Goal: Task Accomplishment & Management: Complete application form

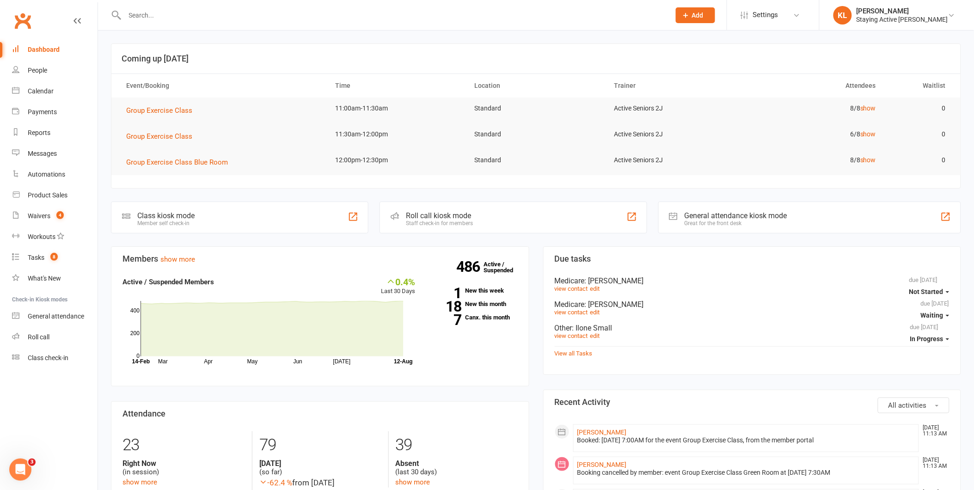
click at [282, 13] on input "text" at bounding box center [393, 15] width 542 height 13
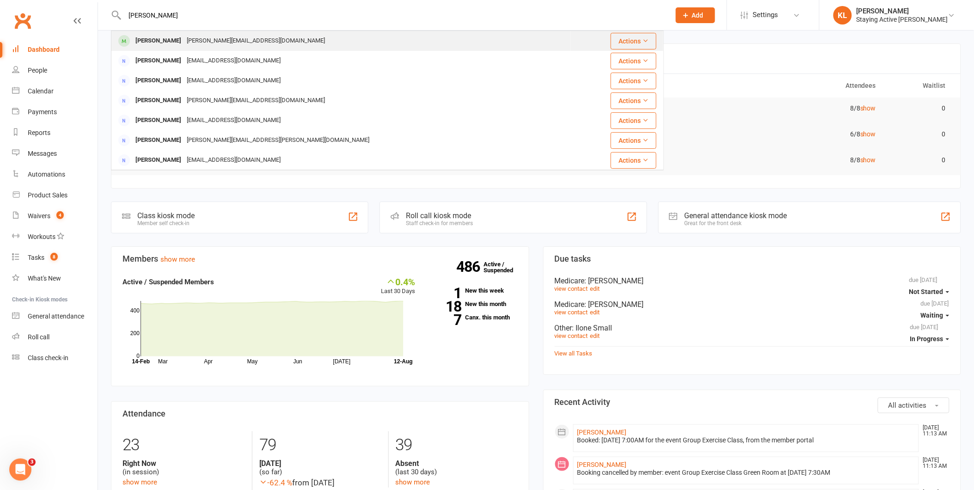
type input "marta"
click at [184, 42] on div "Maria Marta Munoz Olmedillas" at bounding box center [158, 40] width 51 height 13
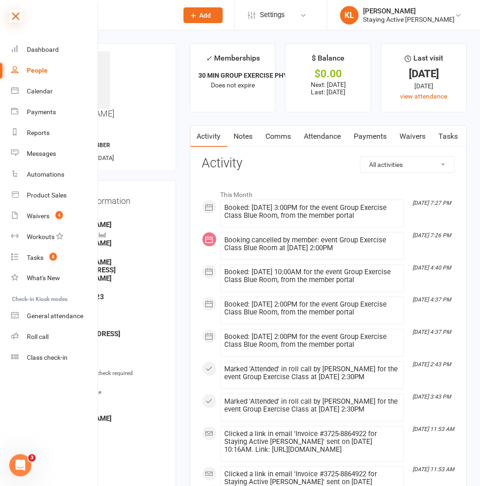
click at [15, 18] on icon at bounding box center [15, 16] width 13 height 13
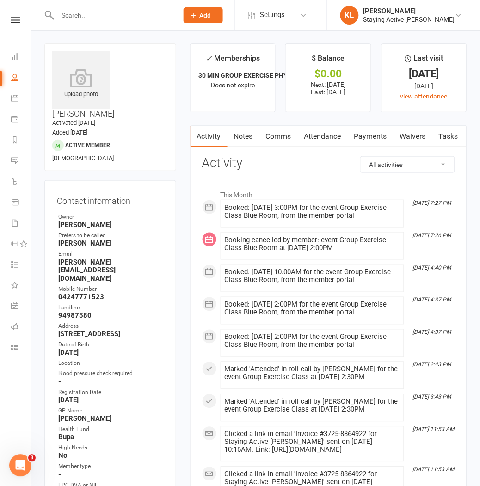
click at [80, 20] on input "text" at bounding box center [113, 15] width 117 height 13
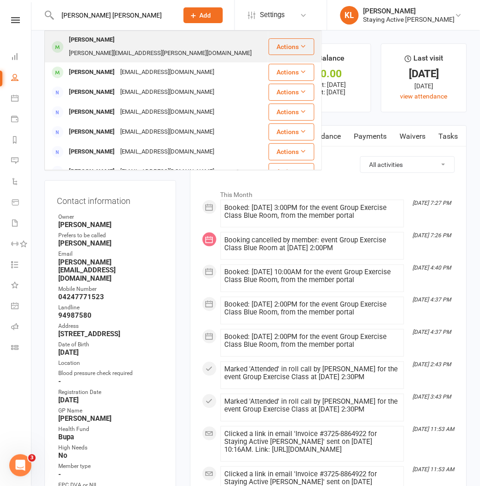
type input "louise ty"
click at [73, 36] on div "Louise Tyler" at bounding box center [91, 39] width 51 height 13
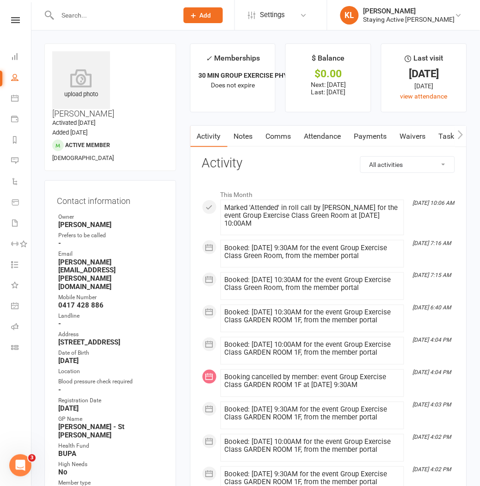
drag, startPoint x: 304, startPoint y: 167, endPoint x: 315, endPoint y: 163, distance: 12.0
click at [304, 167] on h3 "Activity" at bounding box center [328, 163] width 253 height 14
click at [459, 134] on icon "button" at bounding box center [461, 135] width 6 height 10
click at [460, 135] on icon "button" at bounding box center [461, 135] width 6 height 10
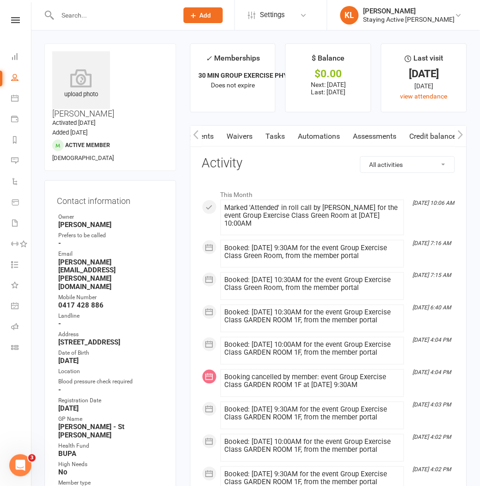
scroll to position [0, 173]
click at [389, 133] on link "Assessments" at bounding box center [378, 136] width 56 height 21
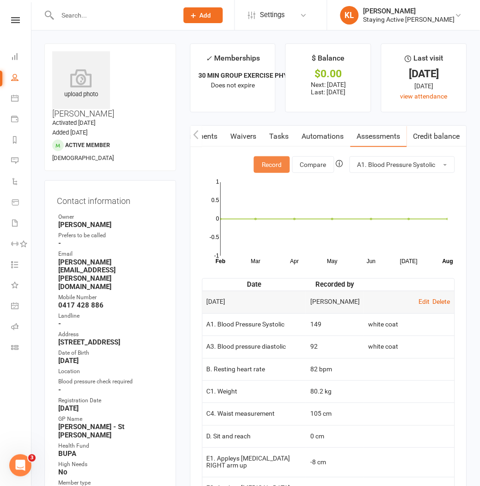
click at [279, 167] on button "Record" at bounding box center [272, 164] width 36 height 17
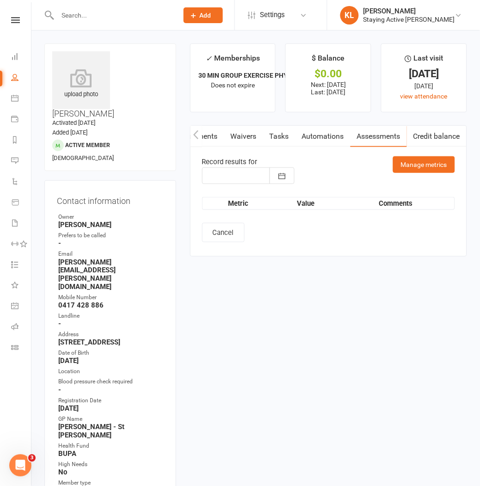
type input "[DATE]"
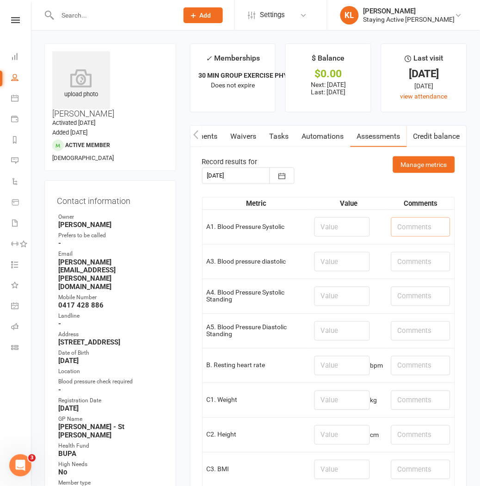
click at [406, 230] on input "text" at bounding box center [420, 226] width 59 height 19
type input "White coat"
drag, startPoint x: 403, startPoint y: 260, endPoint x: 422, endPoint y: 262, distance: 18.1
click at [403, 260] on input "text" at bounding box center [420, 261] width 59 height 19
type input "SaO2: 97"
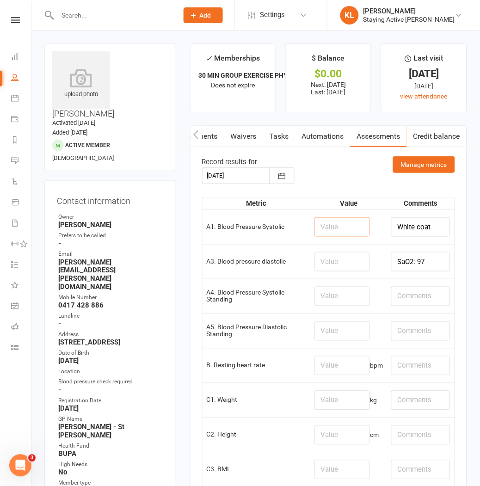
click at [319, 229] on input "number" at bounding box center [341, 226] width 55 height 19
type input "153"
click at [332, 269] on input "number" at bounding box center [341, 261] width 55 height 19
type input "98"
click at [321, 371] on input "number" at bounding box center [341, 365] width 55 height 19
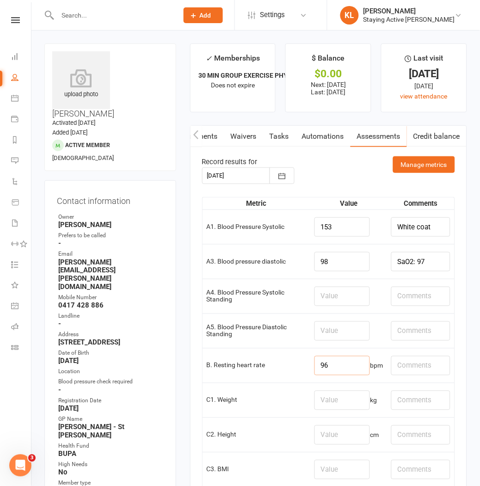
type input "96"
click at [345, 405] on input "number" at bounding box center [341, 400] width 55 height 19
type input "80.6"
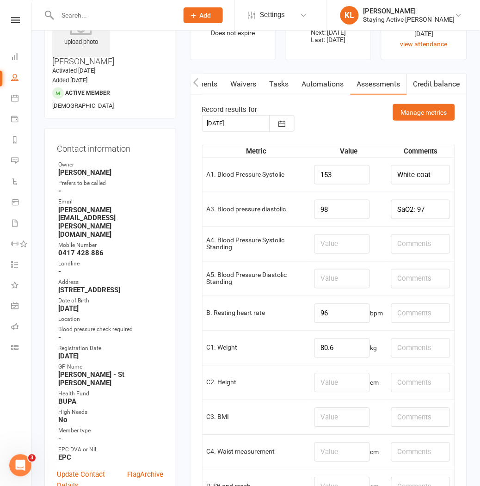
scroll to position [103, 0]
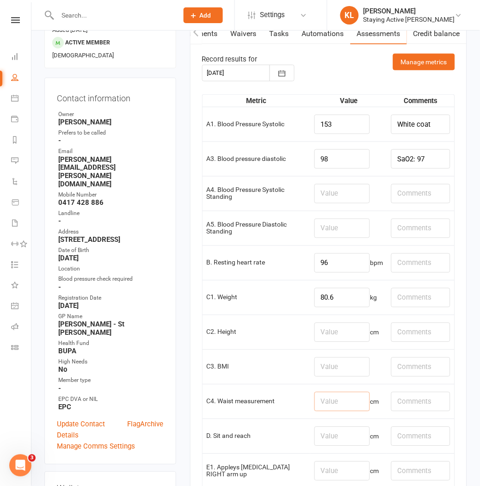
click at [348, 410] on input "number" at bounding box center [341, 401] width 55 height 19
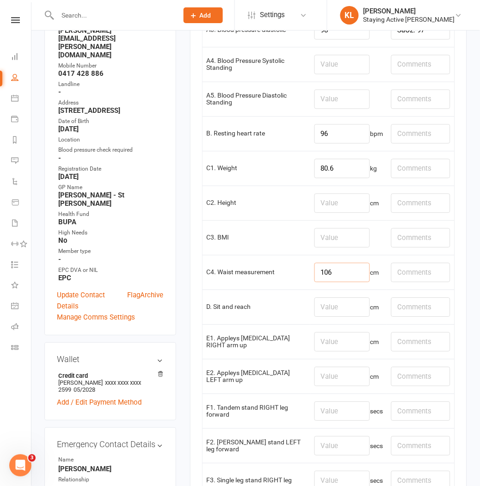
scroll to position [257, 0]
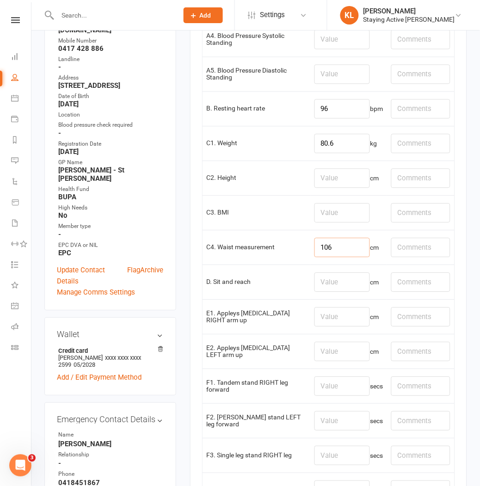
type input "106"
click at [338, 317] on input "number" at bounding box center [341, 316] width 55 height 19
type input "-9"
click at [316, 346] on input "number" at bounding box center [341, 351] width 55 height 19
type input "-11"
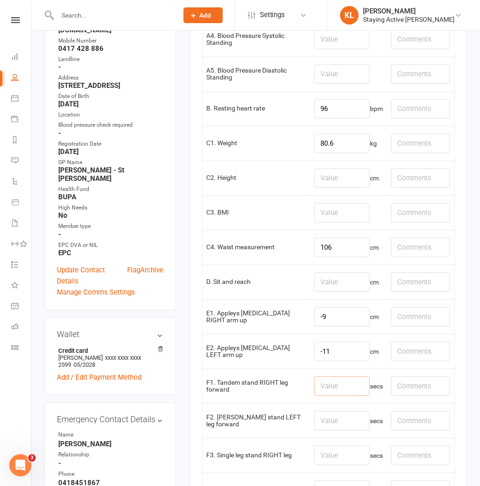
click at [317, 393] on input "number" at bounding box center [341, 386] width 55 height 19
click at [401, 287] on input "text" at bounding box center [420, 282] width 59 height 19
type input "L: R:"
click at [318, 385] on input "number" at bounding box center [341, 386] width 55 height 19
type input "30"
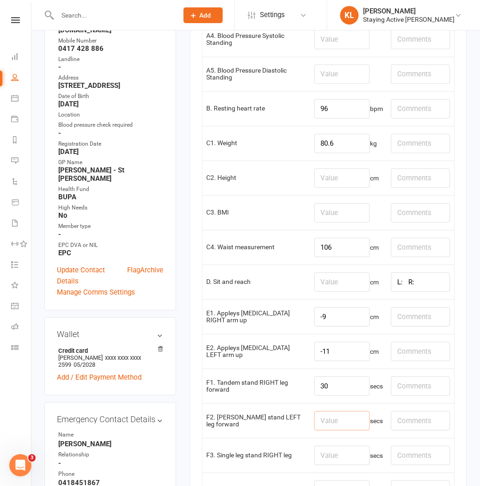
drag, startPoint x: 344, startPoint y: 427, endPoint x: 396, endPoint y: 412, distance: 53.4
click at [344, 426] on input "number" at bounding box center [341, 420] width 55 height 19
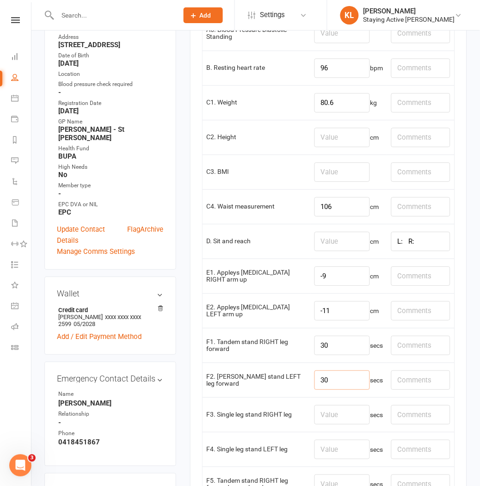
scroll to position [359, 0]
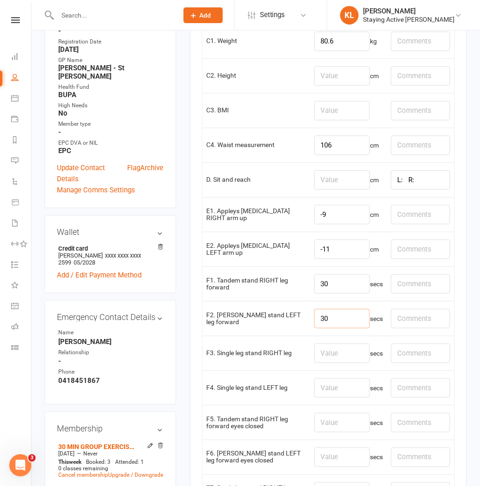
type input "30"
click at [329, 424] on input "number" at bounding box center [341, 422] width 55 height 19
click at [346, 393] on input "number" at bounding box center [341, 387] width 55 height 19
type input "2.96"
click at [332, 356] on input "number" at bounding box center [341, 352] width 55 height 19
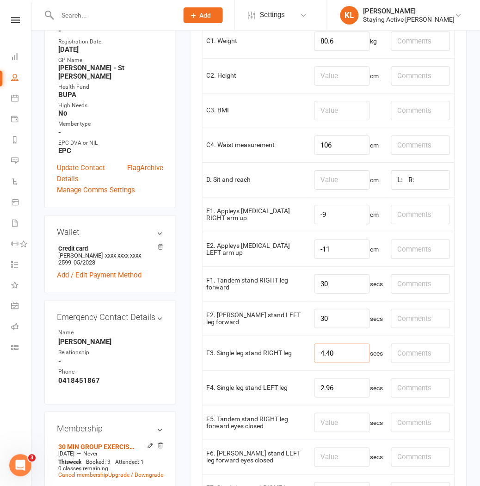
type input "4.40"
click at [183, 335] on main "✓ Memberships 30 MIN GROUP EXERCISE PHYSIOLOGY SERVICES ... Does not expire $ B…" at bounding box center [328, 471] width 291 height 1574
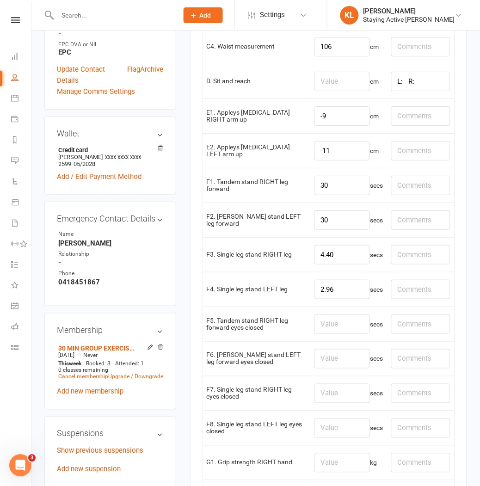
scroll to position [462, 0]
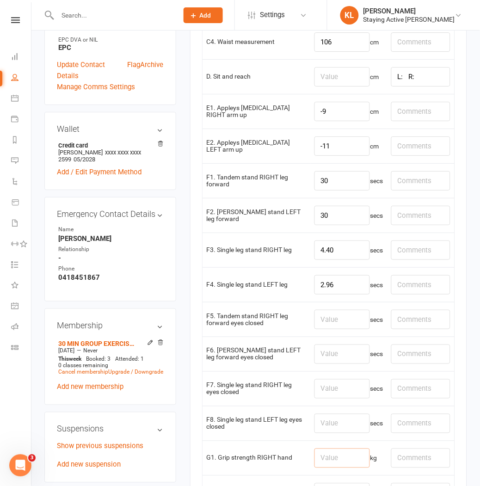
click at [322, 454] on input "number" at bounding box center [341, 457] width 55 height 19
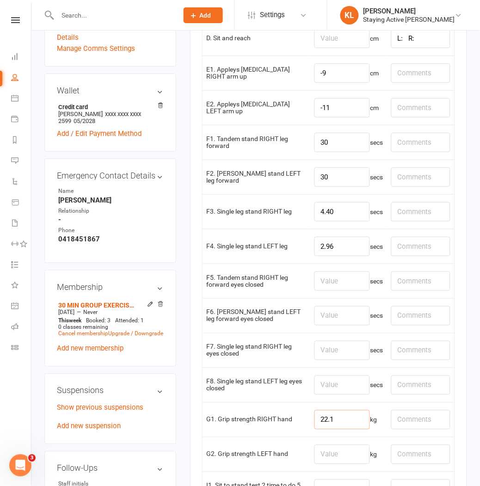
scroll to position [565, 0]
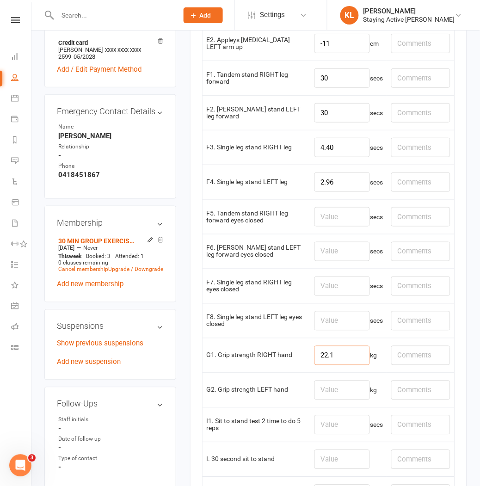
type input "22.1"
click at [334, 394] on input "number" at bounding box center [341, 389] width 55 height 19
click at [314, 391] on input "number" at bounding box center [341, 389] width 55 height 19
type input "20.9"
drag, startPoint x: 336, startPoint y: 361, endPoint x: 322, endPoint y: 359, distance: 14.4
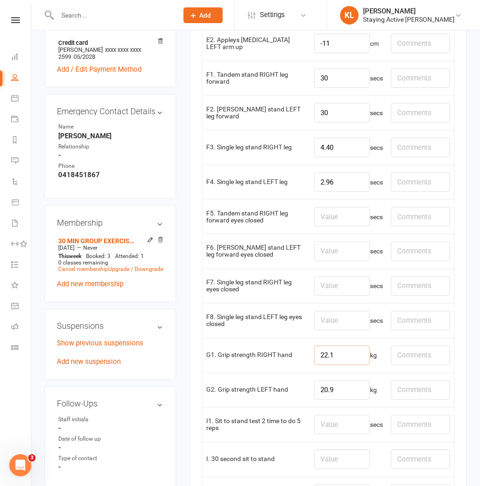
click at [322, 359] on input "22.1" at bounding box center [341, 355] width 55 height 19
type input "25.7"
drag, startPoint x: 330, startPoint y: 389, endPoint x: 303, endPoint y: 387, distance: 26.9
click at [303, 387] on tr "G2. Grip strength LEFT hand 20.9 kg" at bounding box center [328, 390] width 252 height 35
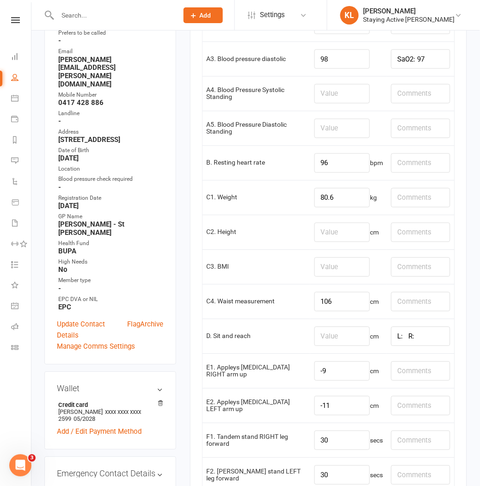
scroll to position [205, 0]
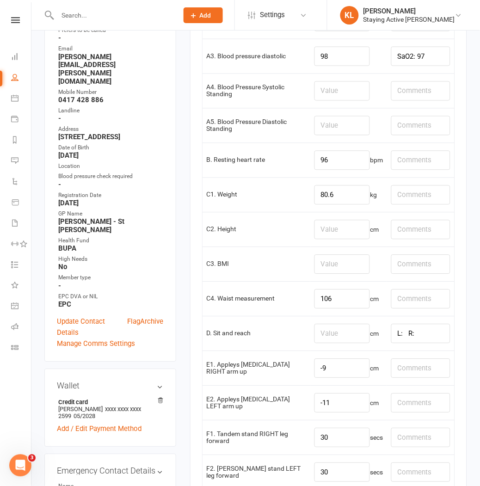
type input "21.6"
click at [402, 333] on input "L: R:" at bounding box center [420, 333] width 59 height 19
click at [417, 334] on input "L: 3 R:" at bounding box center [420, 333] width 59 height 19
type input "L: 3 R: 7"
click at [334, 331] on input "number" at bounding box center [341, 333] width 55 height 19
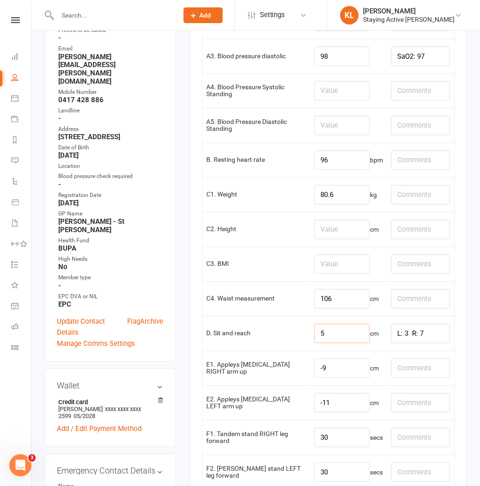
type input "5"
click at [375, 315] on td "106 cm" at bounding box center [348, 298] width 77 height 35
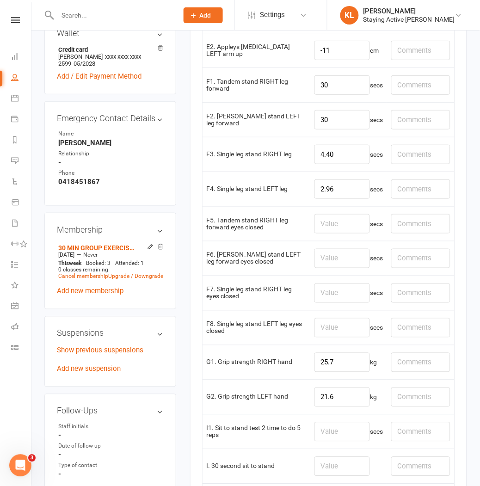
scroll to position [616, 0]
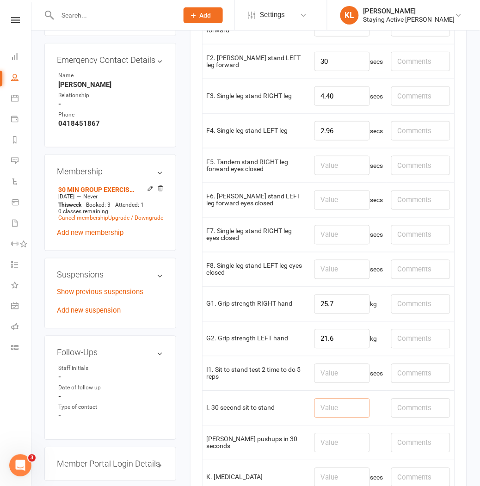
click at [328, 414] on input "number" at bounding box center [341, 407] width 55 height 19
type input "10"
click at [317, 446] on input "number" at bounding box center [341, 442] width 55 height 19
type input "12"
click at [45, 168] on div "Membership 30 MIN GROUP EXERCISE PHYSIOLOGY SERVICES Item Code: 502 May 30 2024…" at bounding box center [110, 202] width 132 height 97
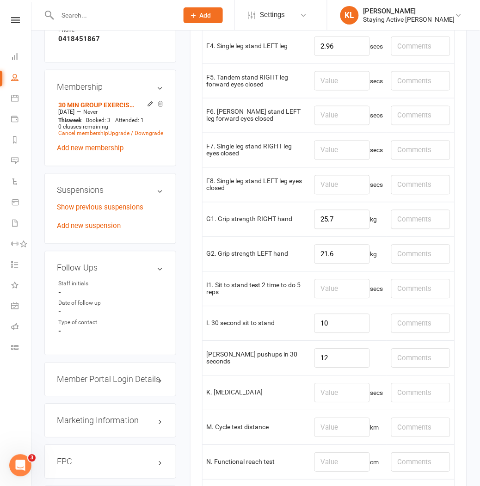
scroll to position [719, 0]
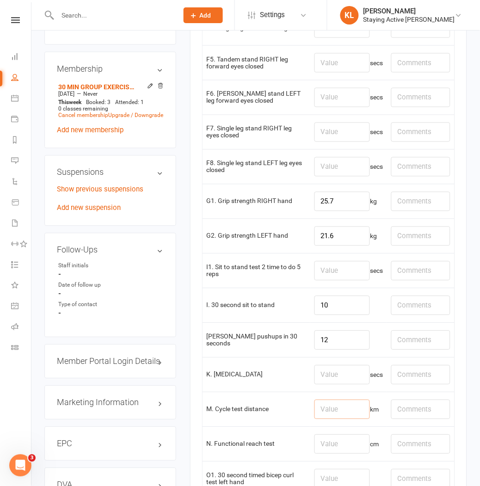
click at [344, 416] on input "number" at bounding box center [341, 409] width 55 height 19
type input "0.96"
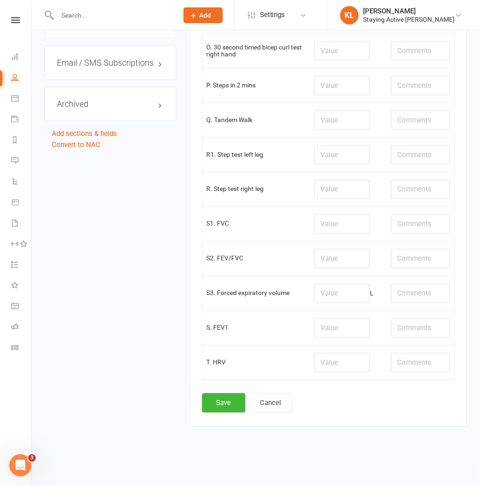
scroll to position [1186, 0]
click at [228, 396] on button "Save" at bounding box center [223, 402] width 43 height 19
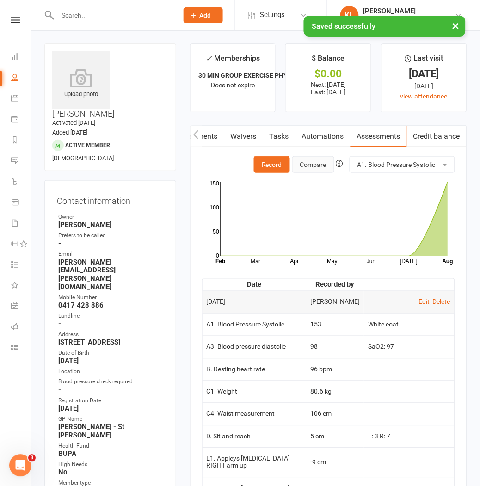
click at [317, 165] on button "Compare" at bounding box center [313, 164] width 42 height 17
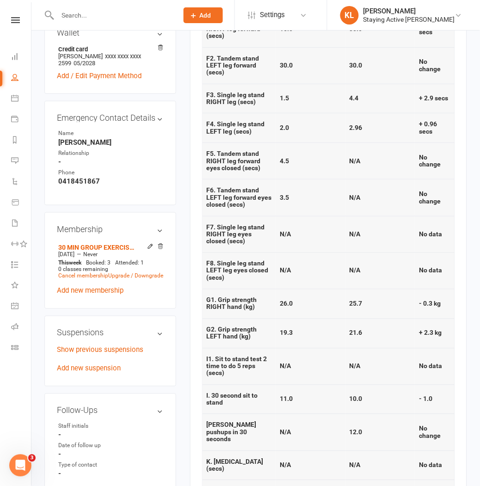
scroll to position [565, 0]
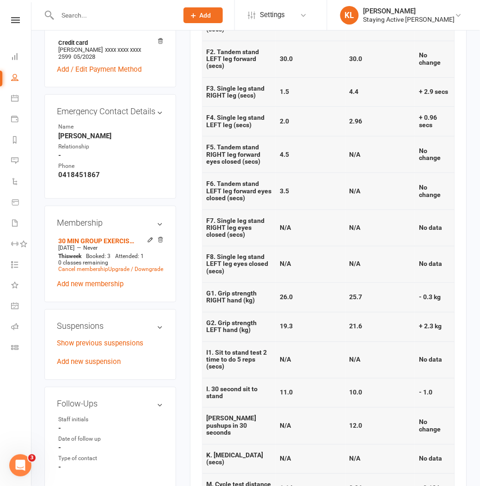
click at [185, 305] on main "✓ Memberships 30 MIN GROUP EXERCISE PHYSIOLOGY SERVICES ... Does not expire $ B…" at bounding box center [328, 175] width 291 height 1392
click at [193, 119] on div "Activity Notes Comms Attendance Payments Waivers Tasks Automations Assessments …" at bounding box center [328, 210] width 277 height 1301
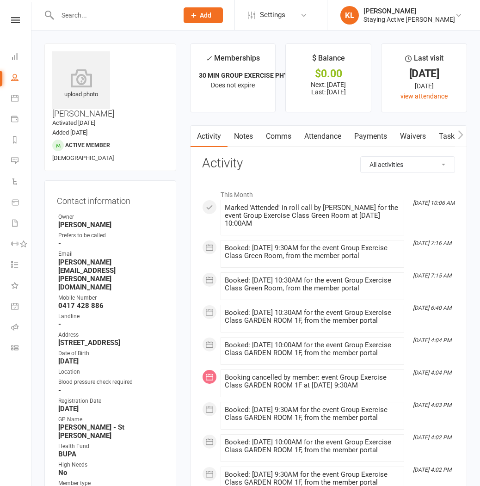
click at [93, 12] on input "text" at bounding box center [113, 15] width 117 height 13
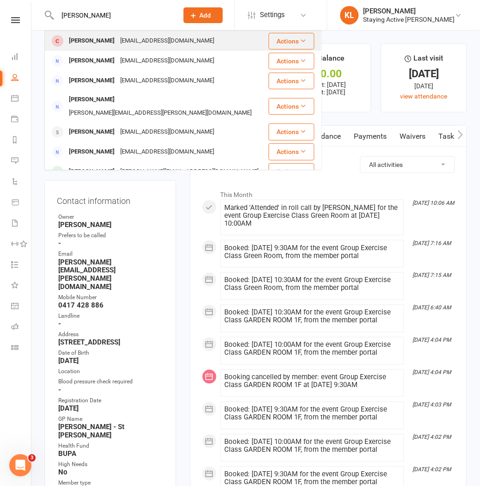
type input "[PERSON_NAME]"
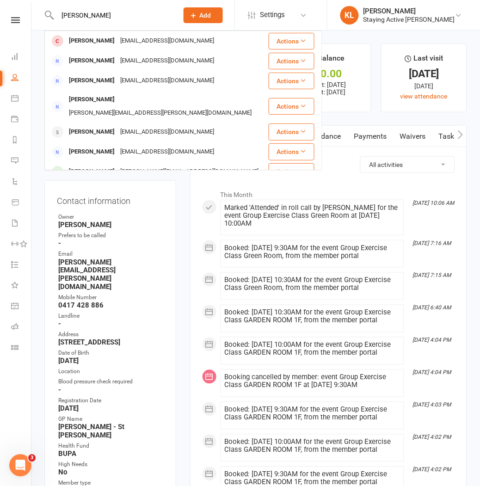
click at [84, 35] on div "[PERSON_NAME]" at bounding box center [91, 40] width 51 height 13
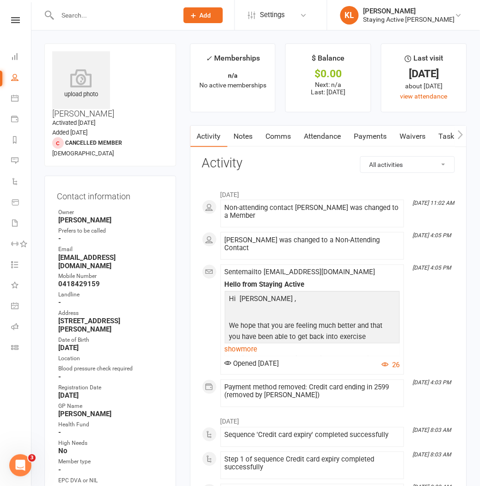
click at [456, 135] on button "button" at bounding box center [461, 136] width 12 height 21
click at [255, 140] on link "Attendance" at bounding box center [253, 136] width 50 height 21
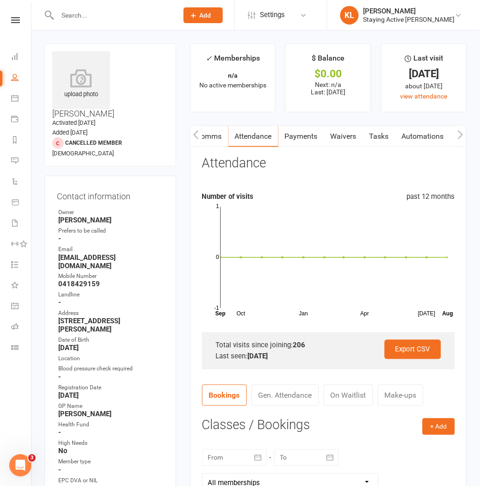
click at [461, 135] on icon "button" at bounding box center [460, 134] width 5 height 9
click at [213, 137] on link "Payments" at bounding box center [201, 136] width 46 height 21
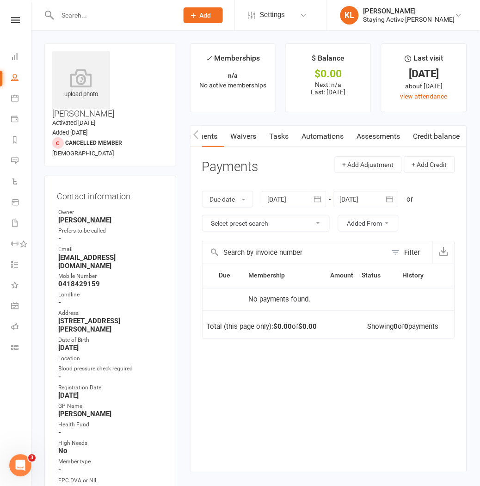
click at [292, 204] on div at bounding box center [294, 199] width 65 height 17
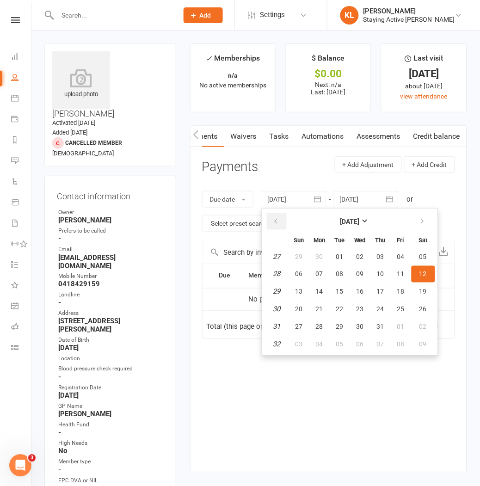
click at [275, 226] on button "button" at bounding box center [277, 221] width 20 height 17
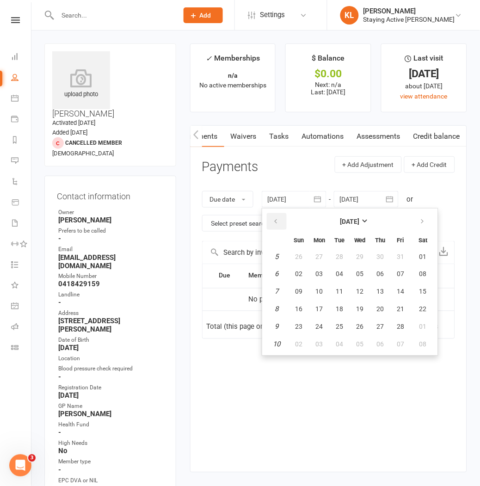
click at [275, 226] on button "button" at bounding box center [277, 221] width 20 height 17
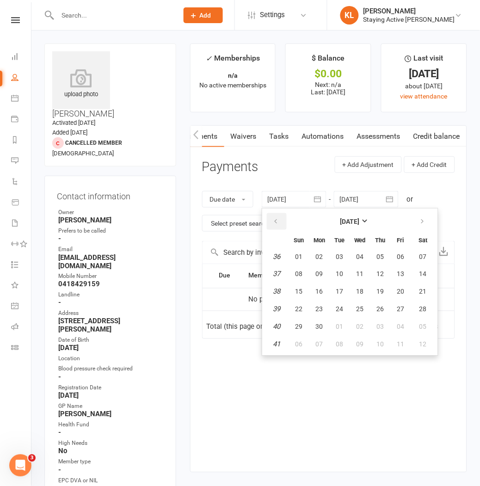
click at [275, 226] on button "button" at bounding box center [277, 221] width 20 height 17
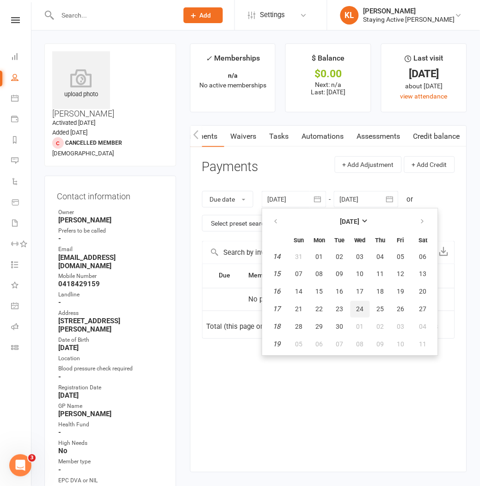
click at [359, 306] on span "24" at bounding box center [359, 309] width 7 height 7
type input "[DATE]"
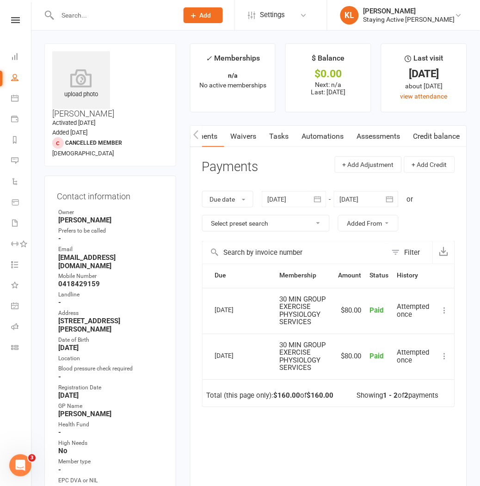
click at [193, 138] on icon "button" at bounding box center [196, 135] width 6 height 10
click at [195, 139] on icon "button" at bounding box center [196, 135] width 6 height 10
click at [239, 139] on link "Notes" at bounding box center [243, 136] width 32 height 21
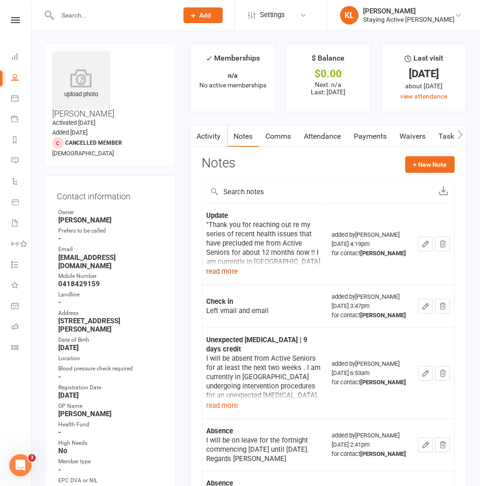
click at [222, 271] on button "read more" at bounding box center [222, 271] width 31 height 11
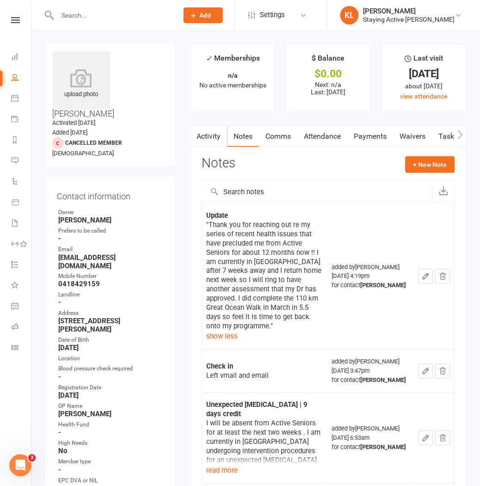
click at [459, 134] on icon "button" at bounding box center [461, 135] width 6 height 10
click at [458, 133] on icon "button" at bounding box center [461, 135] width 6 height 10
click at [364, 134] on link "Assessments" at bounding box center [378, 136] width 56 height 21
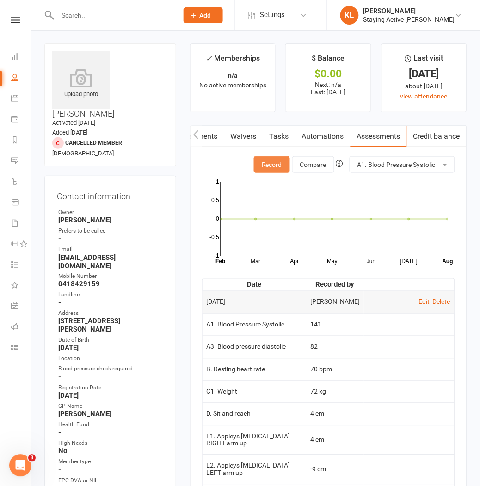
click at [269, 159] on button "Record" at bounding box center [272, 164] width 36 height 17
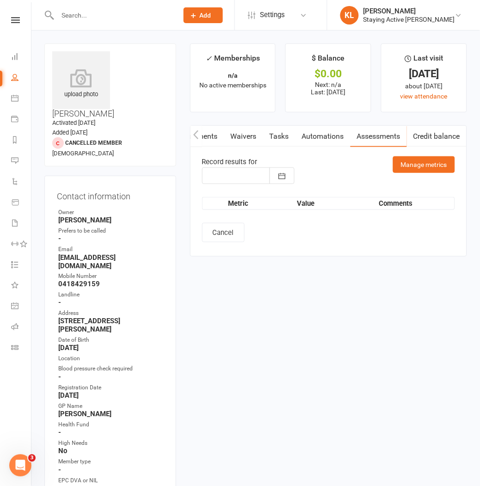
type input "[DATE]"
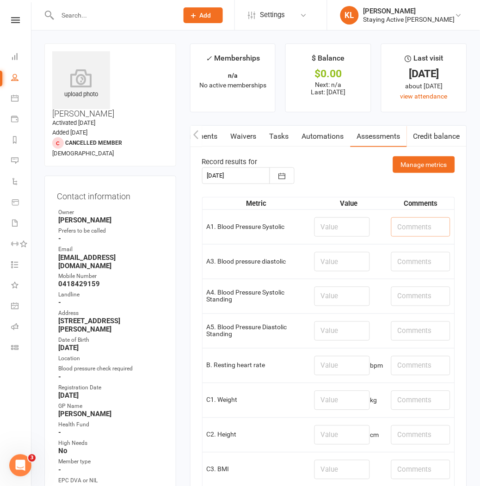
drag, startPoint x: 401, startPoint y: 232, endPoint x: 409, endPoint y: 232, distance: 8.3
click at [403, 232] on input "text" at bounding box center [420, 226] width 59 height 19
type input "SaO2: 97"
click at [322, 362] on input "number" at bounding box center [341, 365] width 55 height 19
type input "55"
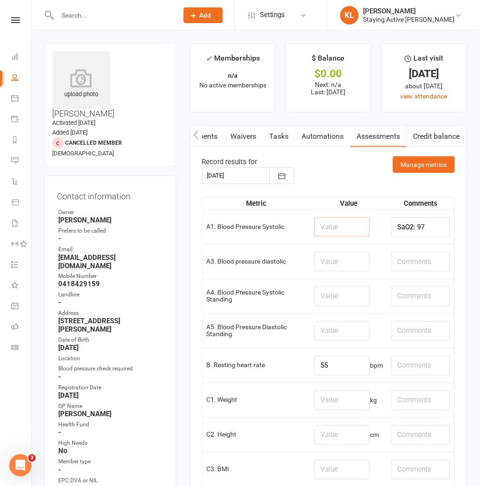
click at [325, 227] on input "number" at bounding box center [341, 226] width 55 height 19
type input "160"
click at [328, 262] on input "number" at bounding box center [341, 261] width 55 height 19
type input "87"
click at [394, 265] on input "text" at bounding box center [420, 261] width 59 height 19
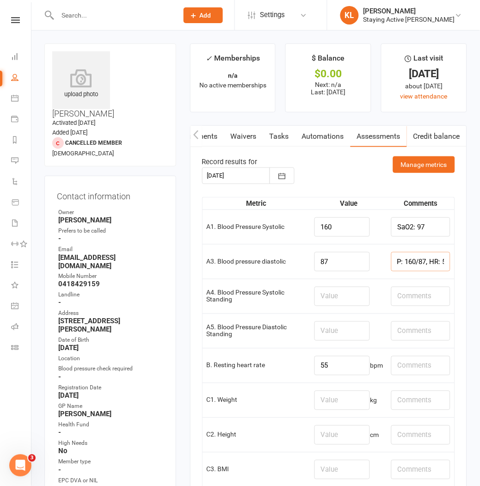
scroll to position [0, 20]
type input "1st BP: 160/87, HR: 58"
drag, startPoint x: 336, startPoint y: 223, endPoint x: 315, endPoint y: 223, distance: 21.7
click at [315, 223] on input "160" at bounding box center [341, 226] width 55 height 19
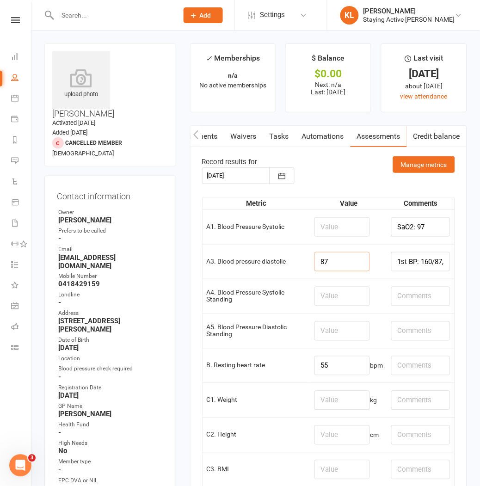
drag, startPoint x: 338, startPoint y: 259, endPoint x: 287, endPoint y: 265, distance: 51.1
click at [287, 265] on tr "A3. Blood pressure diastolic 87 1st BP: 160/87, HR: 58" at bounding box center [328, 261] width 252 height 35
click at [333, 225] on input "number" at bounding box center [341, 226] width 55 height 19
type input "4"
type input "151"
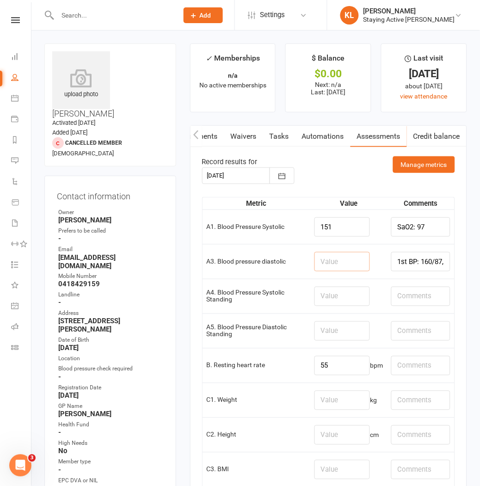
click at [330, 259] on input "number" at bounding box center [341, 261] width 55 height 19
type input "79"
click at [331, 363] on input "55" at bounding box center [341, 365] width 55 height 19
click at [326, 403] on input "number" at bounding box center [341, 400] width 55 height 19
type input "76.2"
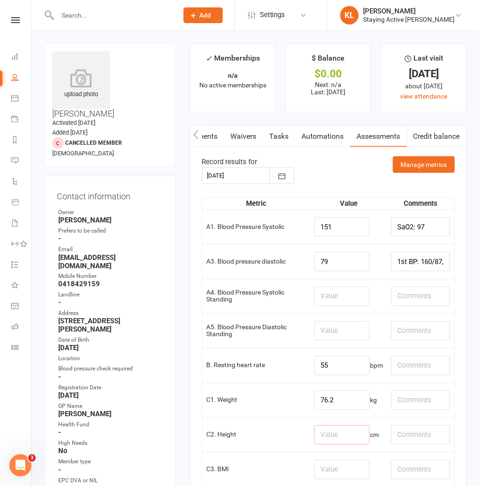
click at [322, 437] on input "number" at bounding box center [341, 434] width 55 height 19
click at [329, 435] on input "number" at bounding box center [341, 434] width 55 height 19
type input "179"
click at [323, 472] on input "number" at bounding box center [341, 469] width 55 height 19
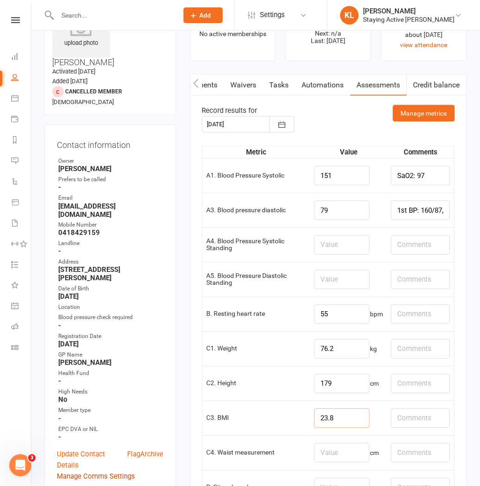
scroll to position [103, 0]
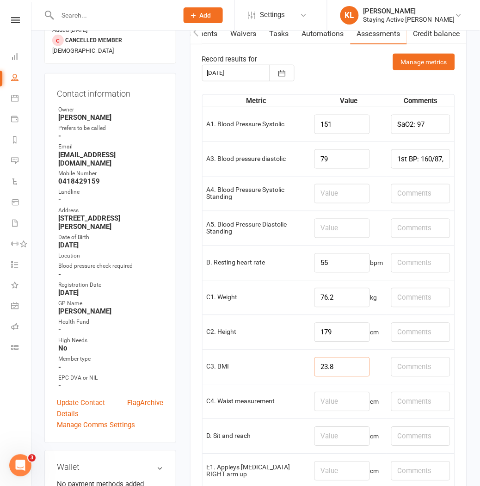
type input "23.8"
click at [322, 396] on input "number" at bounding box center [341, 401] width 55 height 19
type input "100.5"
click at [324, 472] on input "number" at bounding box center [341, 470] width 55 height 19
type input "5"
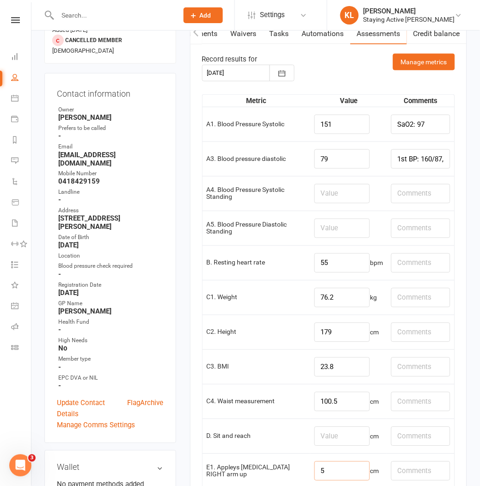
scroll to position [154, 0]
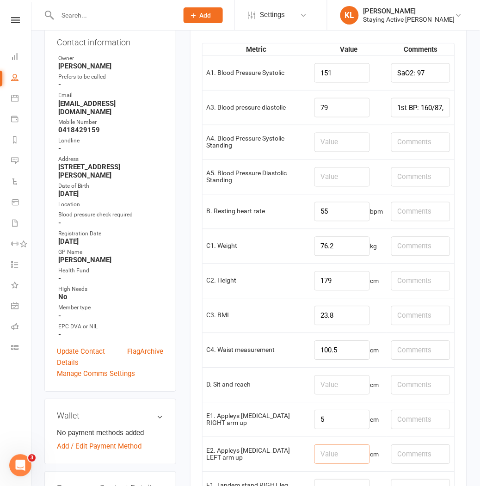
drag, startPoint x: 321, startPoint y: 454, endPoint x: 308, endPoint y: 456, distance: 13.5
click at [319, 454] on input "number" at bounding box center [341, 454] width 55 height 19
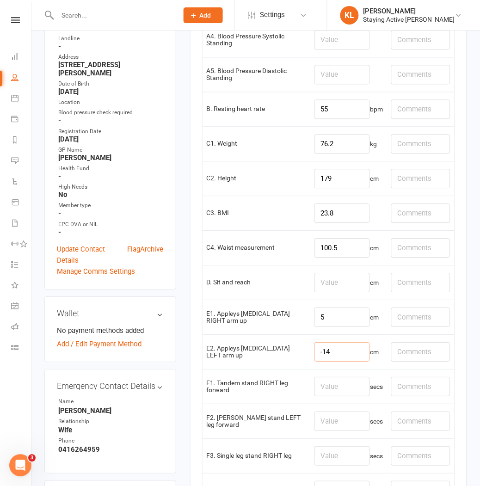
scroll to position [257, 0]
type input "-14"
click at [403, 279] on input "text" at bounding box center [420, 282] width 59 height 19
drag, startPoint x: 405, startPoint y: 284, endPoint x: 426, endPoint y: 266, distance: 27.5
click at [391, 280] on input "R: 5" at bounding box center [420, 282] width 59 height 19
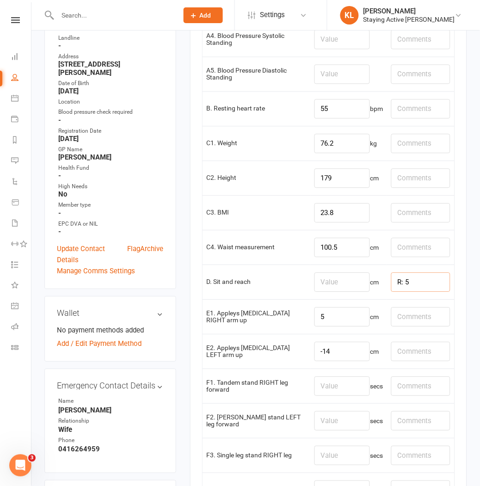
type input "l"
type input "L: 5.5, R: 4"
click at [320, 276] on input "number" at bounding box center [341, 282] width 55 height 19
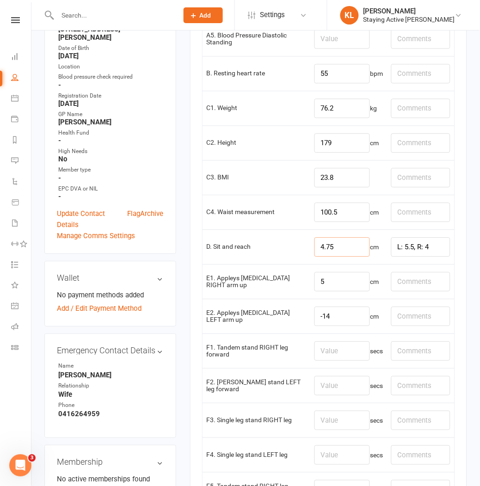
scroll to position [308, 0]
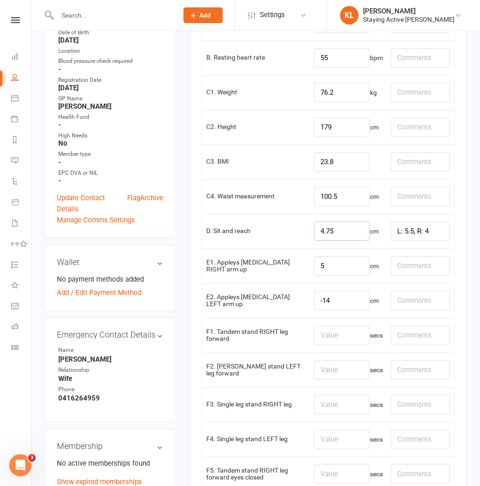
type input "4.75"
drag, startPoint x: 320, startPoint y: 332, endPoint x: 328, endPoint y: 331, distance: 7.9
click at [324, 330] on input "number" at bounding box center [341, 334] width 55 height 19
type input "30"
click at [324, 368] on input "number" at bounding box center [341, 369] width 55 height 19
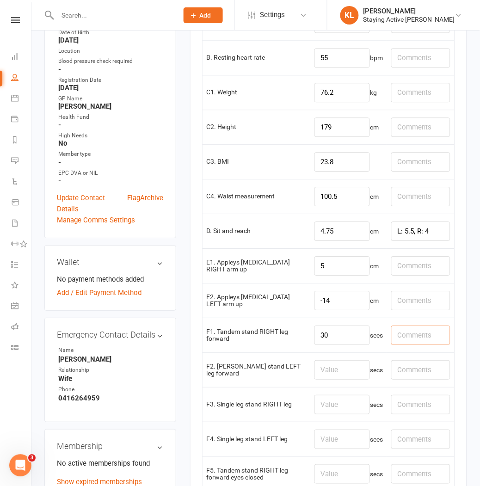
click at [402, 339] on input "text" at bounding box center [420, 334] width 59 height 19
type input "F"
click at [326, 370] on input "number" at bounding box center [341, 369] width 55 height 19
type input "30"
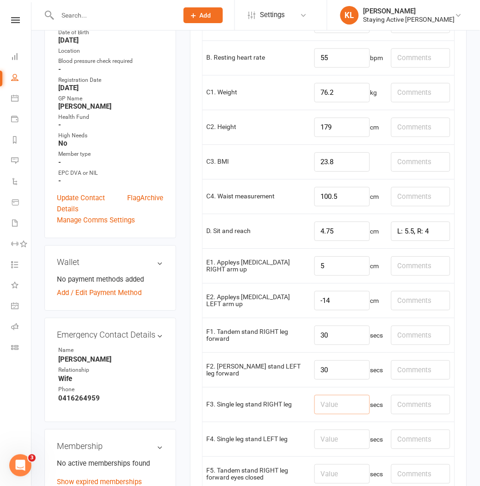
click at [330, 409] on input "number" at bounding box center [341, 404] width 55 height 19
click at [327, 436] on input "number" at bounding box center [341, 438] width 55 height 19
type input "7.3"
click at [325, 412] on input "number" at bounding box center [341, 404] width 55 height 19
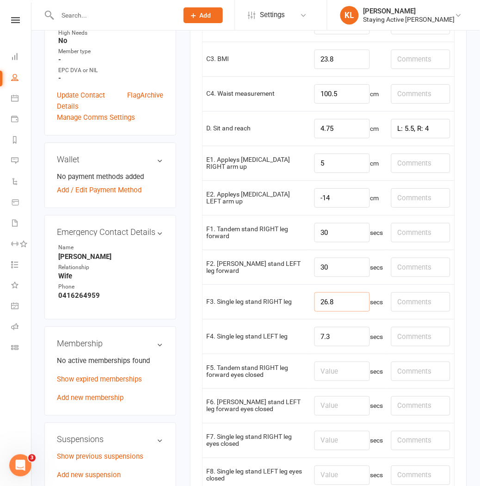
scroll to position [513, 0]
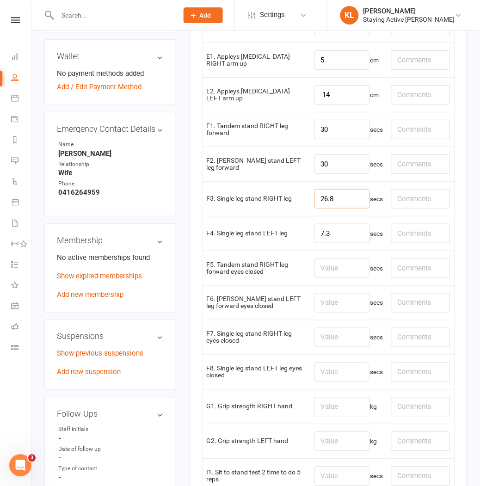
type input "26.8"
click at [322, 408] on input "number" at bounding box center [341, 406] width 55 height 19
type input "34.4"
click at [327, 441] on input "number" at bounding box center [341, 441] width 55 height 19
drag, startPoint x: 334, startPoint y: 445, endPoint x: 279, endPoint y: 438, distance: 55.4
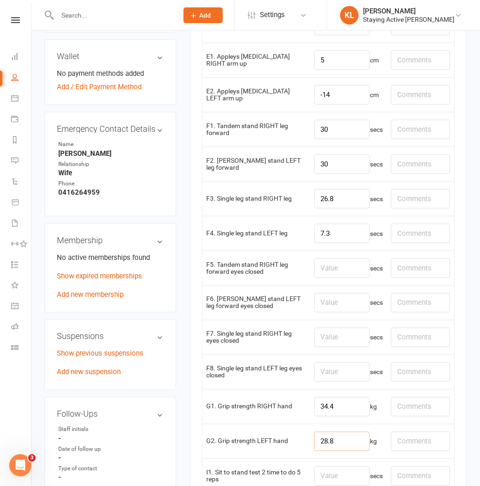
click at [279, 438] on tr "G2. Grip strength LEFT hand 28.8 kg" at bounding box center [328, 441] width 252 height 35
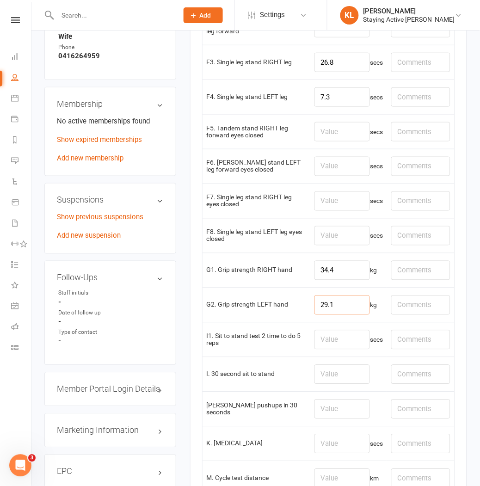
scroll to position [667, 0]
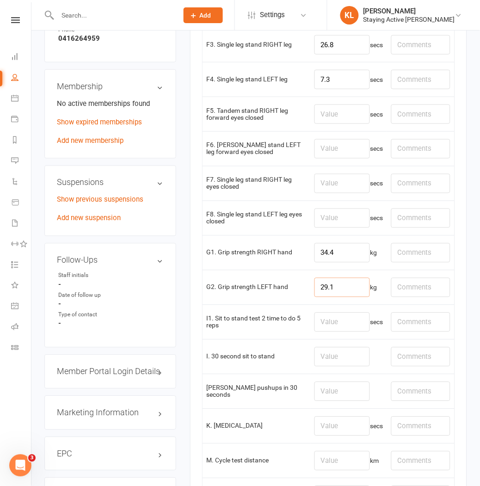
type input "29.1"
click at [338, 431] on input "number" at bounding box center [341, 425] width 55 height 19
type input "5.63"
click at [335, 366] on input "number" at bounding box center [341, 356] width 55 height 19
type input "14"
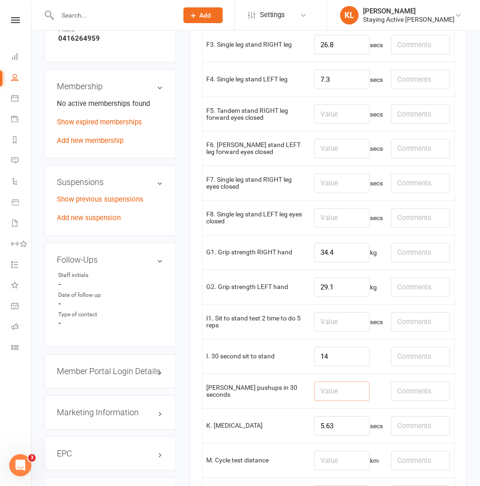
click at [316, 389] on input "number" at bounding box center [341, 391] width 55 height 19
click at [320, 398] on input "number" at bounding box center [341, 391] width 55 height 19
type input "16"
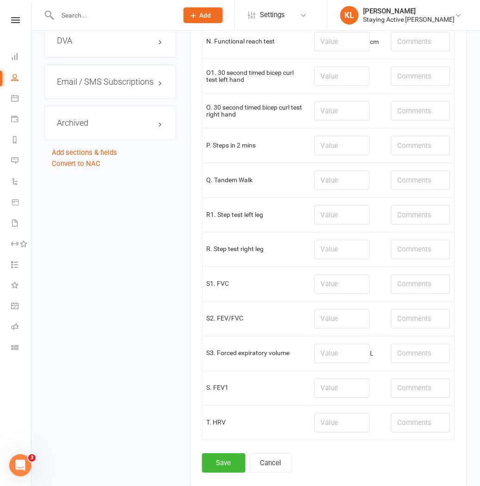
scroll to position [1027, 0]
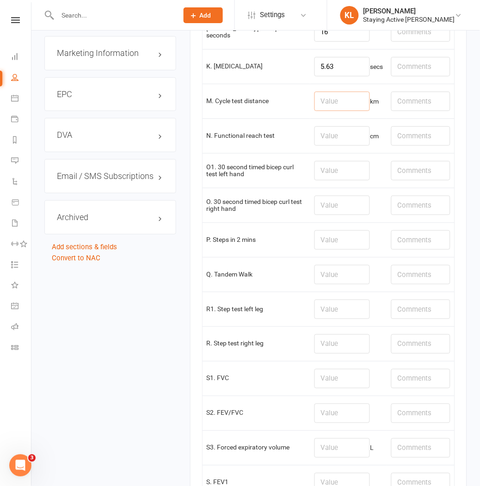
click at [317, 108] on input "number" at bounding box center [341, 101] width 55 height 19
type input "1.14"
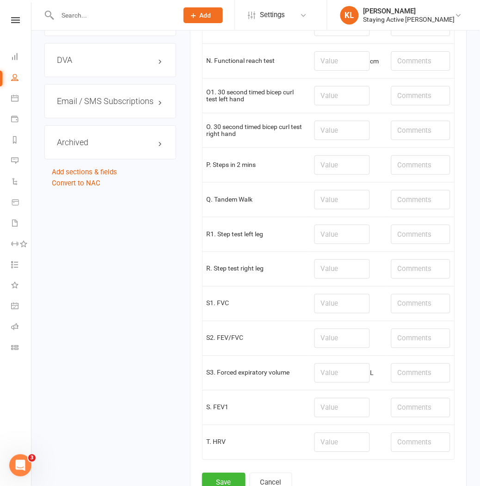
scroll to position [1186, 0]
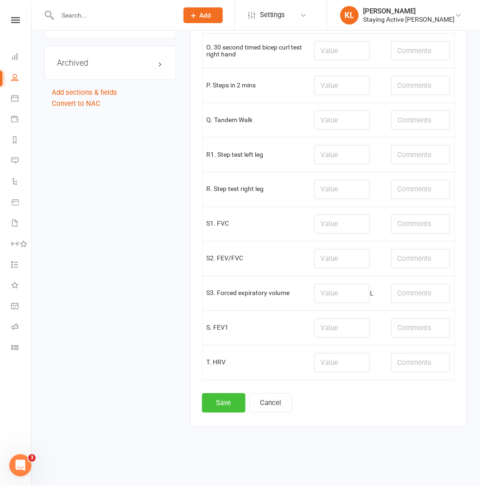
click at [219, 405] on button "Save" at bounding box center [223, 402] width 43 height 19
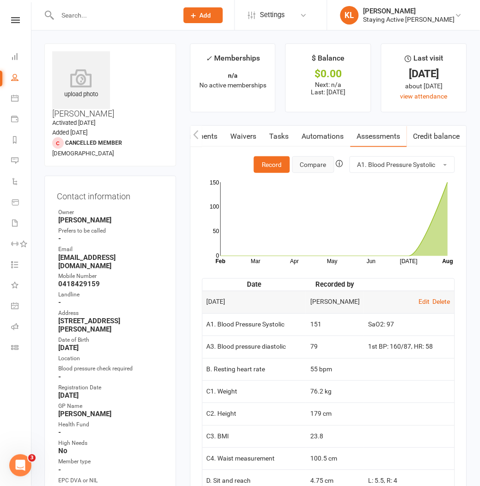
click at [314, 161] on button "Compare" at bounding box center [313, 164] width 42 height 17
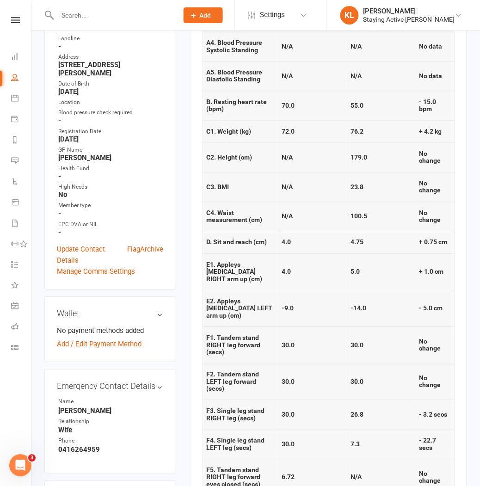
scroll to position [257, 0]
click at [39, 142] on div "upload photo [PERSON_NAME] Activated [DATE] Added [DATE] Cancelled member [DEMO…" at bounding box center [110, 410] width 146 height 1247
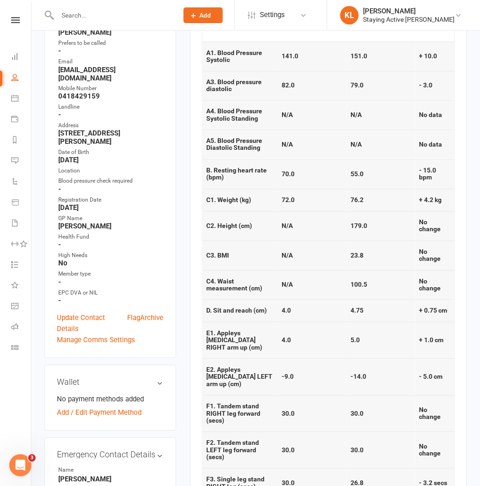
scroll to position [0, 0]
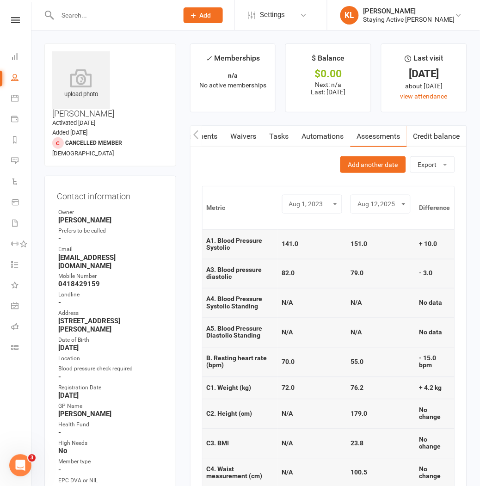
click at [242, 137] on link "Waivers" at bounding box center [243, 136] width 39 height 21
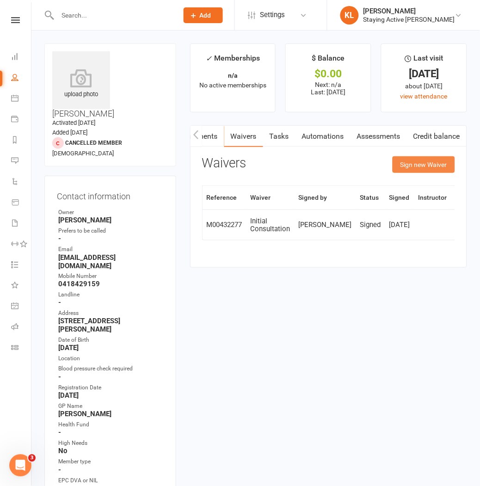
click at [413, 169] on button "Sign new Waiver" at bounding box center [423, 164] width 62 height 17
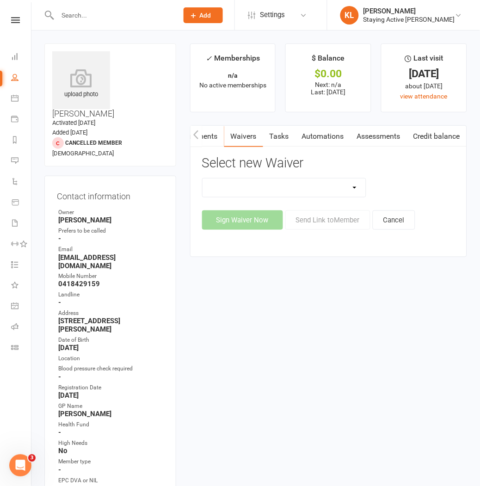
click at [232, 191] on select "Blood pressure checks and assumption of risk Direct Debit Payment Authority Ini…" at bounding box center [283, 187] width 163 height 18
select select "1175"
click at [202, 178] on select "Blood pressure checks and assumption of risk Direct Debit Payment Authority Ini…" at bounding box center [283, 187] width 163 height 18
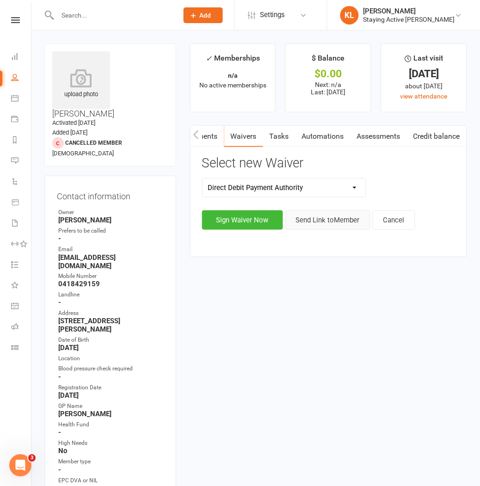
click at [308, 220] on button "Send Link to Member" at bounding box center [327, 219] width 85 height 19
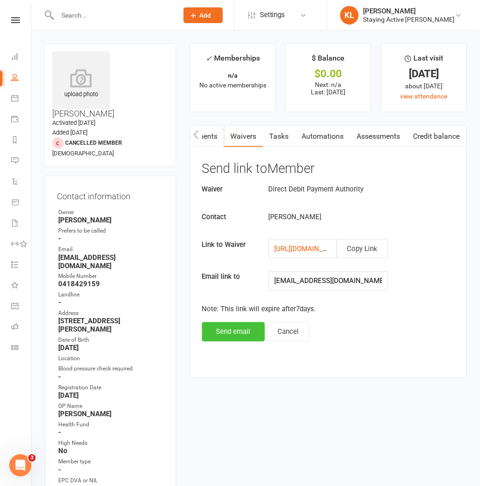
click at [233, 335] on button "Send email" at bounding box center [233, 331] width 63 height 19
